Goal: Check status: Check status

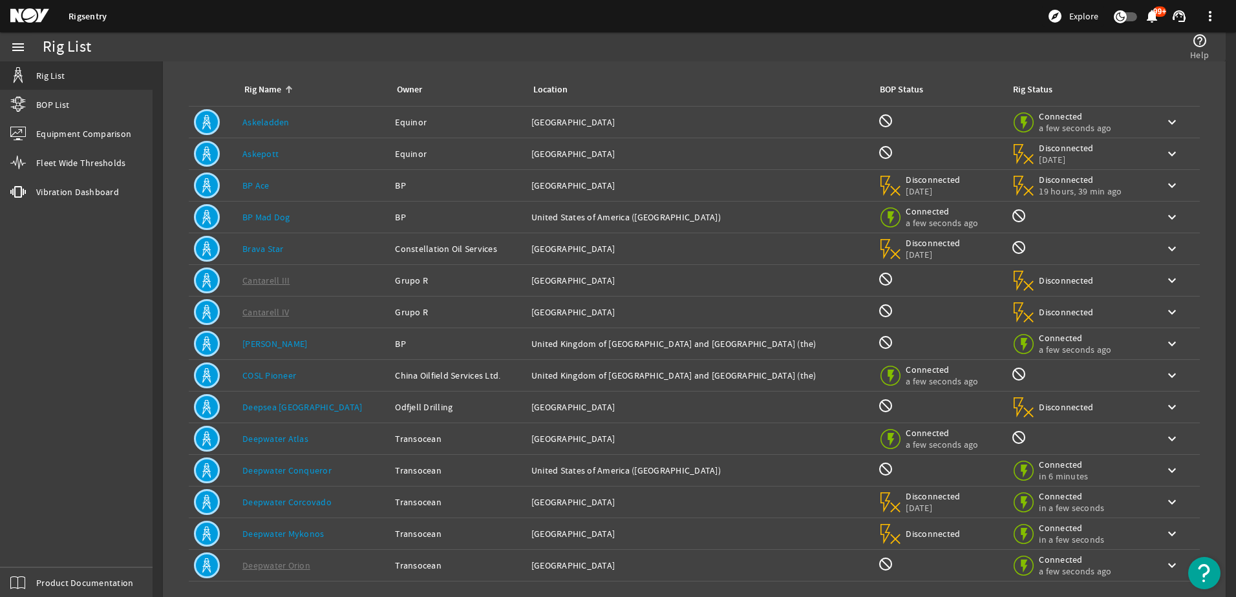
scroll to position [119, 0]
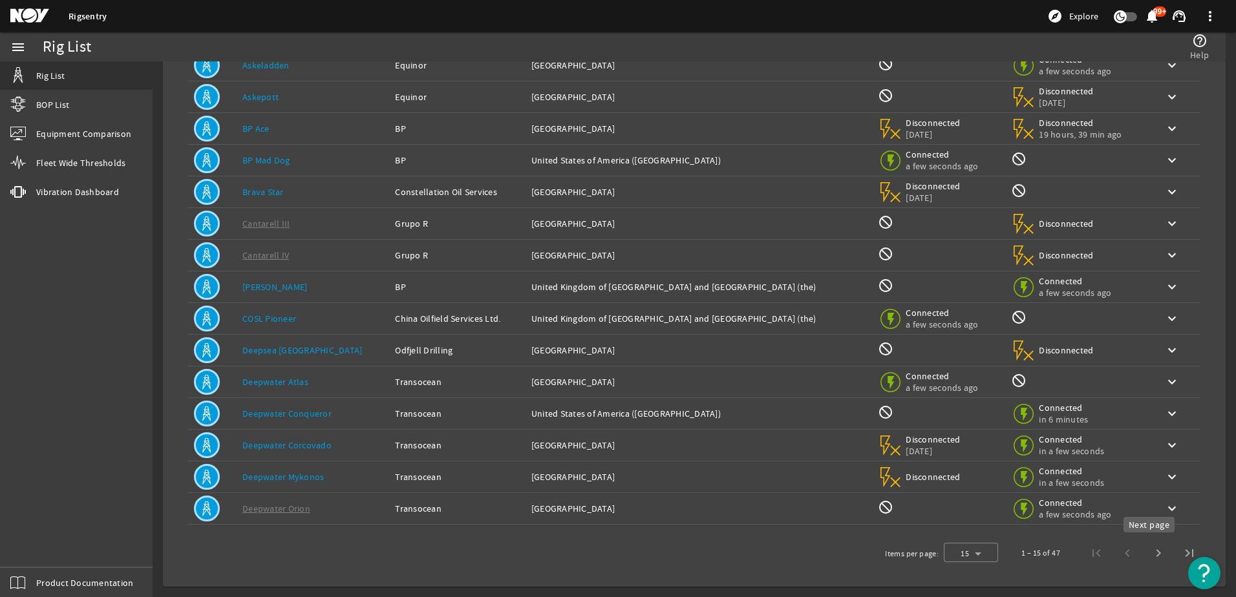
click at [1146, 554] on span "Next page" at bounding box center [1158, 553] width 31 height 31
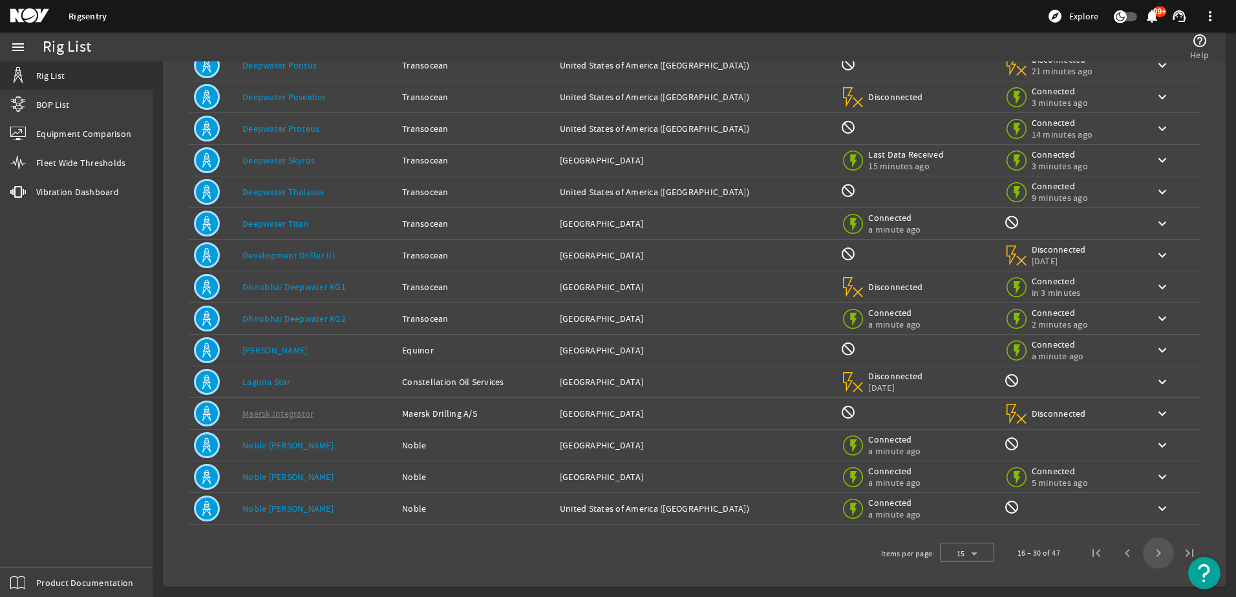
click at [1146, 554] on span "Next page" at bounding box center [1158, 553] width 31 height 31
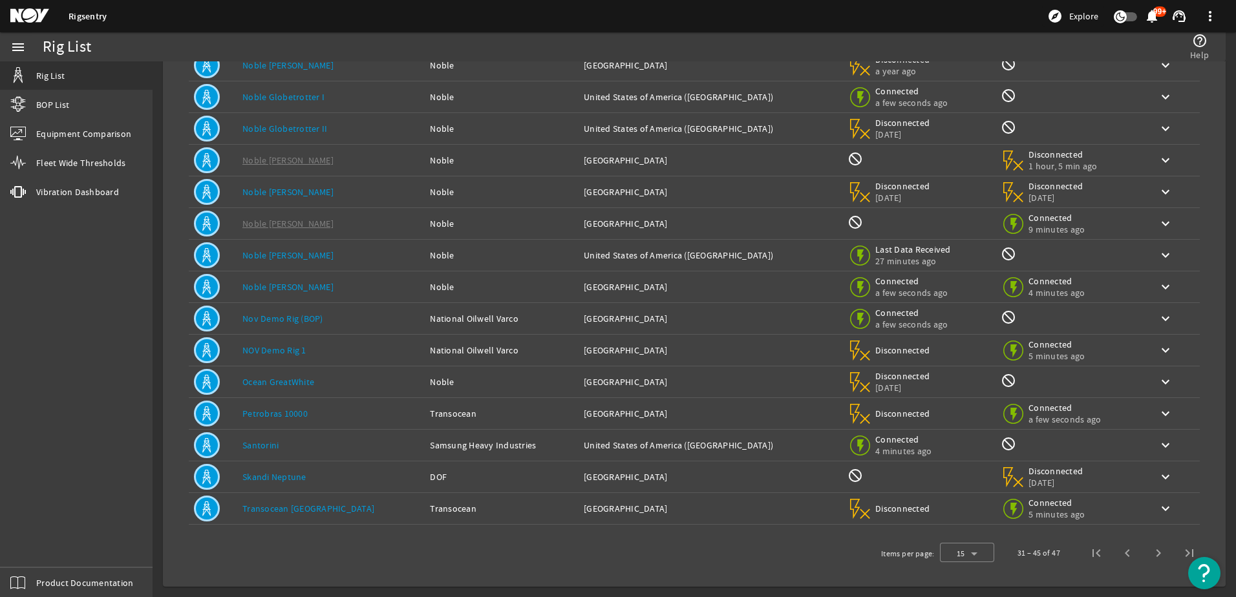
click at [285, 447] on div "Rig Name: [GEOGRAPHIC_DATA]" at bounding box center [330, 445] width 177 height 13
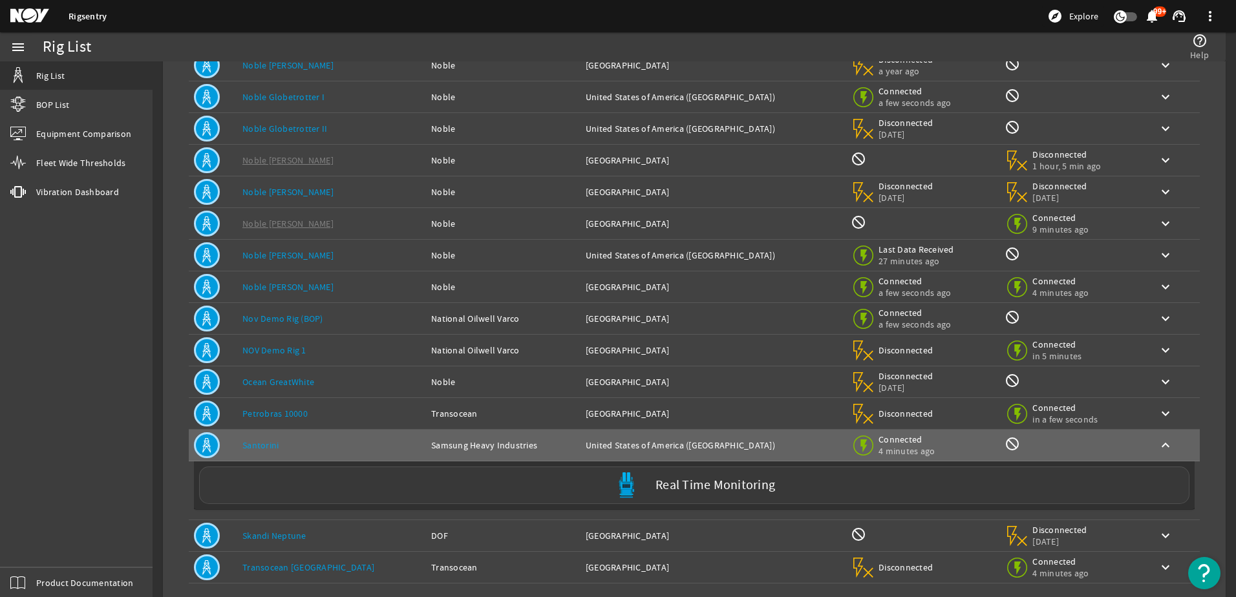
click at [765, 489] on label "Real Time Monitoring" at bounding box center [715, 486] width 120 height 14
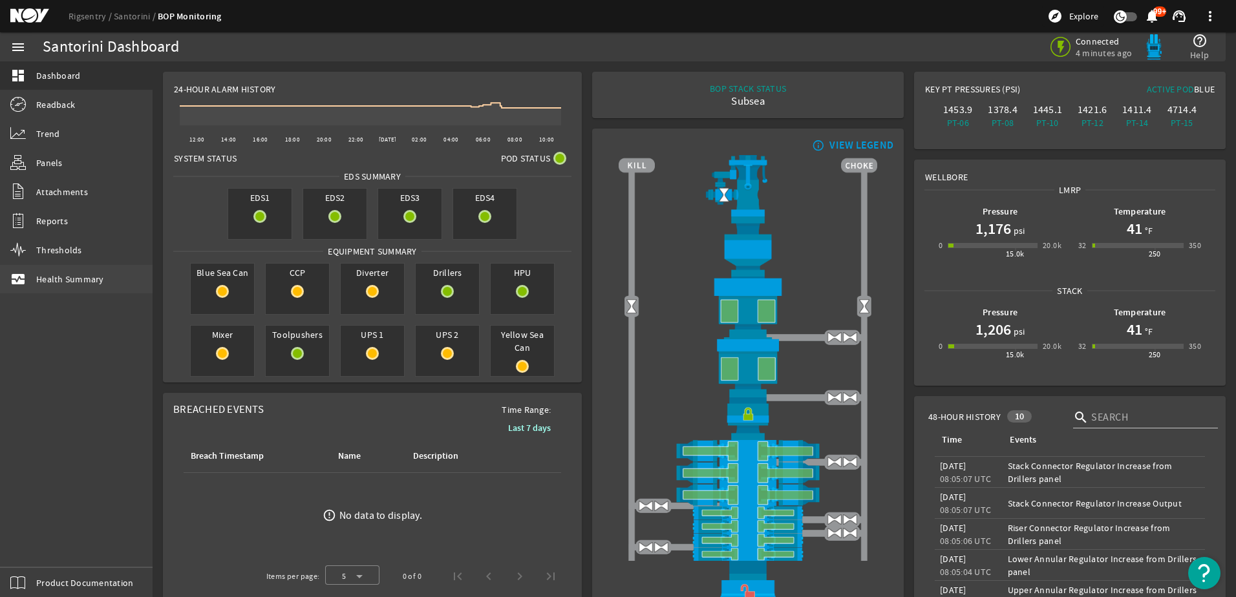
click at [54, 279] on span "Health Summary" at bounding box center [70, 279] width 68 height 13
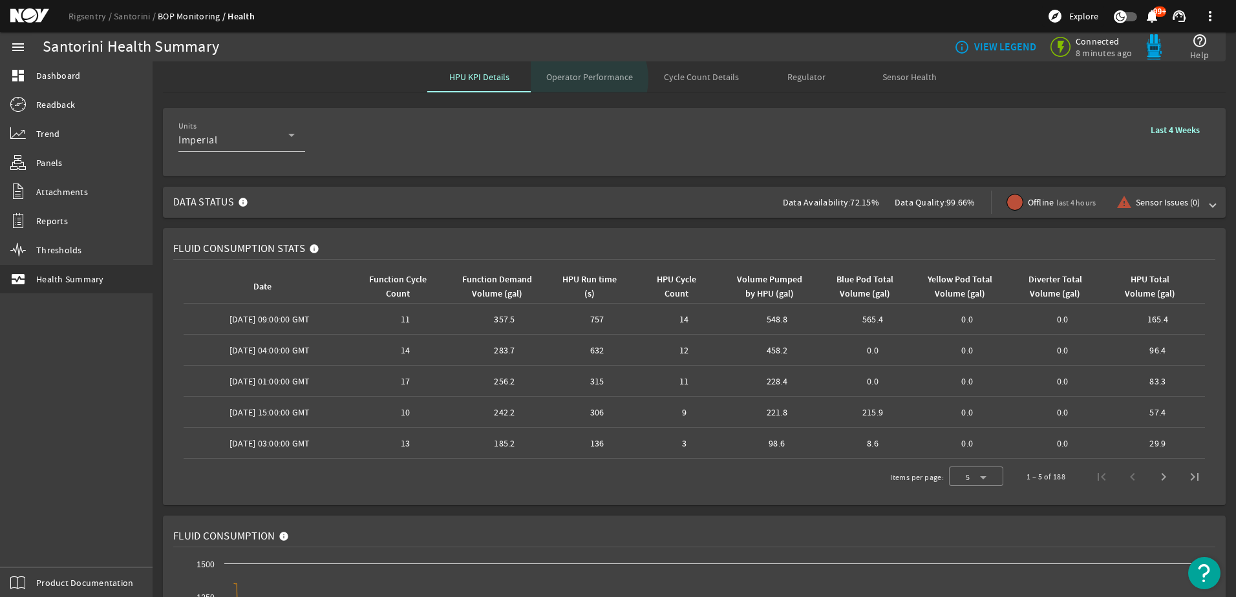
click at [576, 79] on span "Operator Performance" at bounding box center [589, 76] width 87 height 9
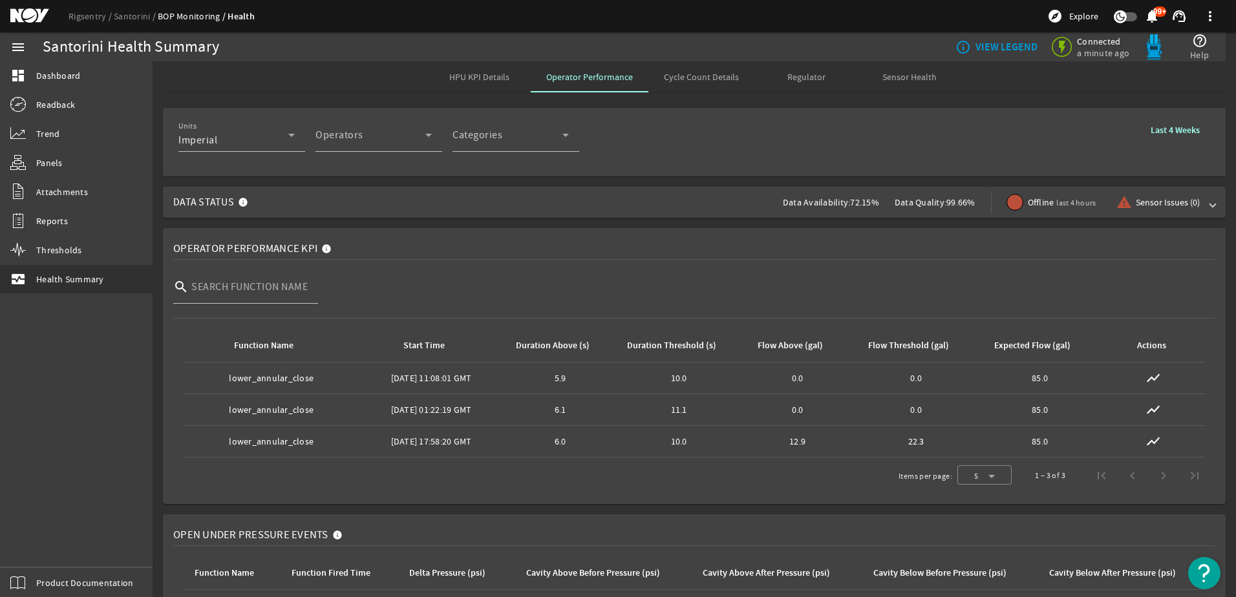
click at [1157, 129] on b "Last 4 Weeks" at bounding box center [1174, 130] width 49 height 12
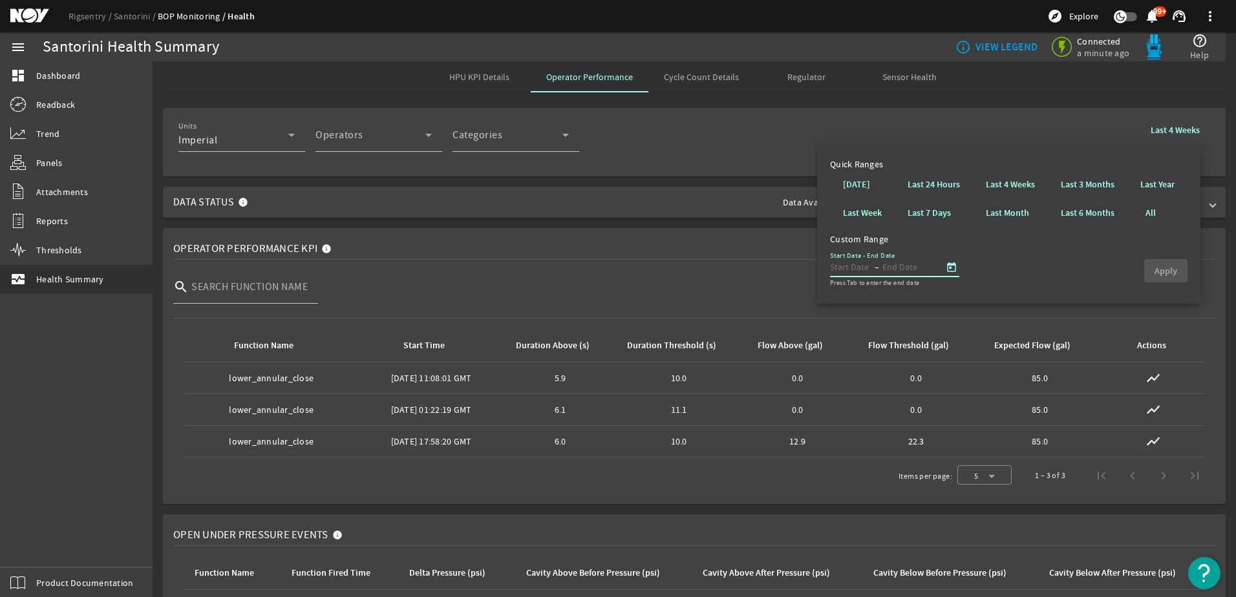
click at [854, 269] on input "text" at bounding box center [851, 267] width 42 height 16
click at [947, 268] on span "Open calendar" at bounding box center [951, 267] width 31 height 31
click at [893, 303] on span "Choose month and year" at bounding box center [866, 304] width 56 height 31
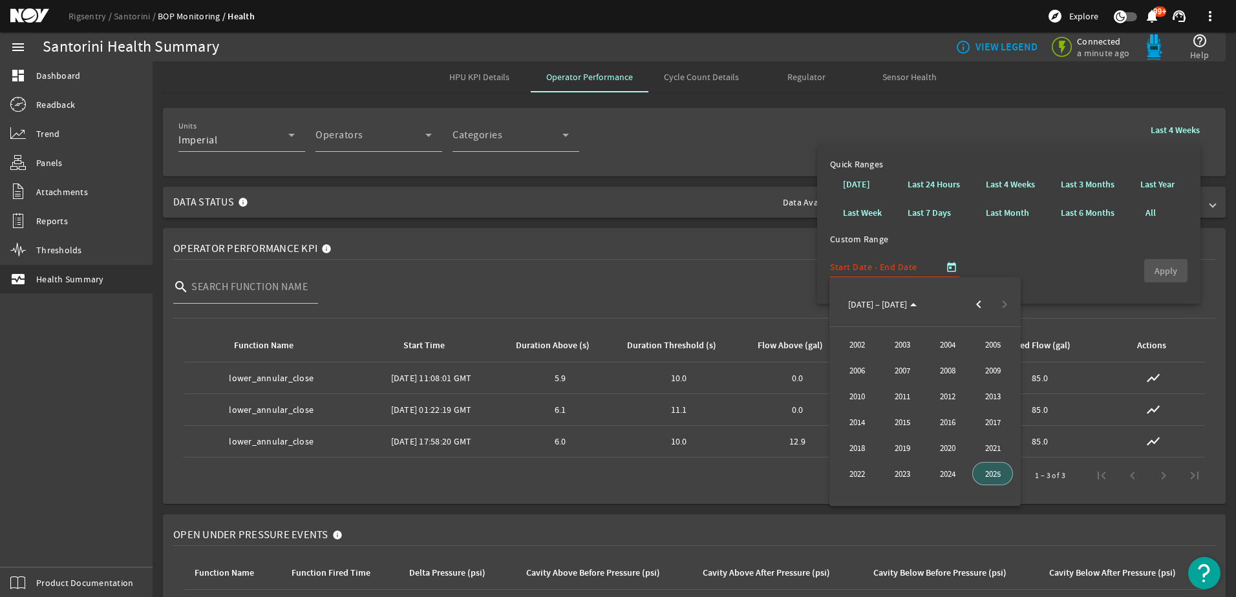
click at [998, 470] on span "2025" at bounding box center [992, 473] width 41 height 23
click at [1004, 392] on span "AUG" at bounding box center [992, 396] width 41 height 23
click at [980, 412] on span "15" at bounding box center [976, 410] width 23 height 23
type input "[DATE]"
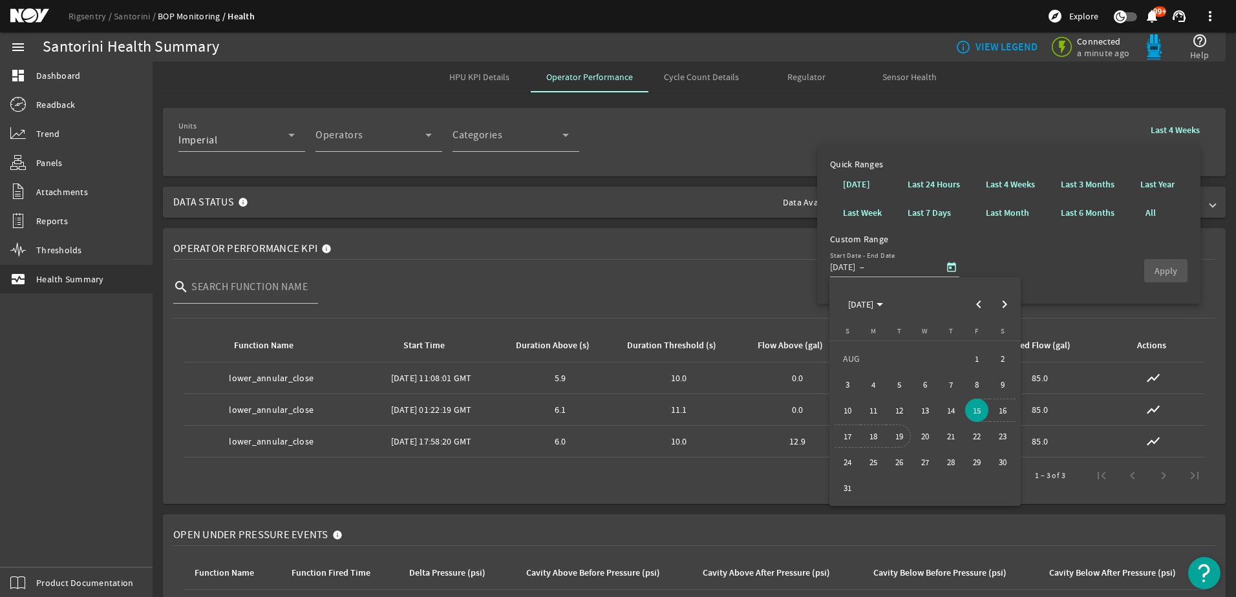
click at [891, 436] on span "19" at bounding box center [898, 436] width 23 height 23
type input "[DATE]"
click at [1148, 275] on span "button" at bounding box center [1165, 270] width 43 height 31
